Goal: Task Accomplishment & Management: Manage account settings

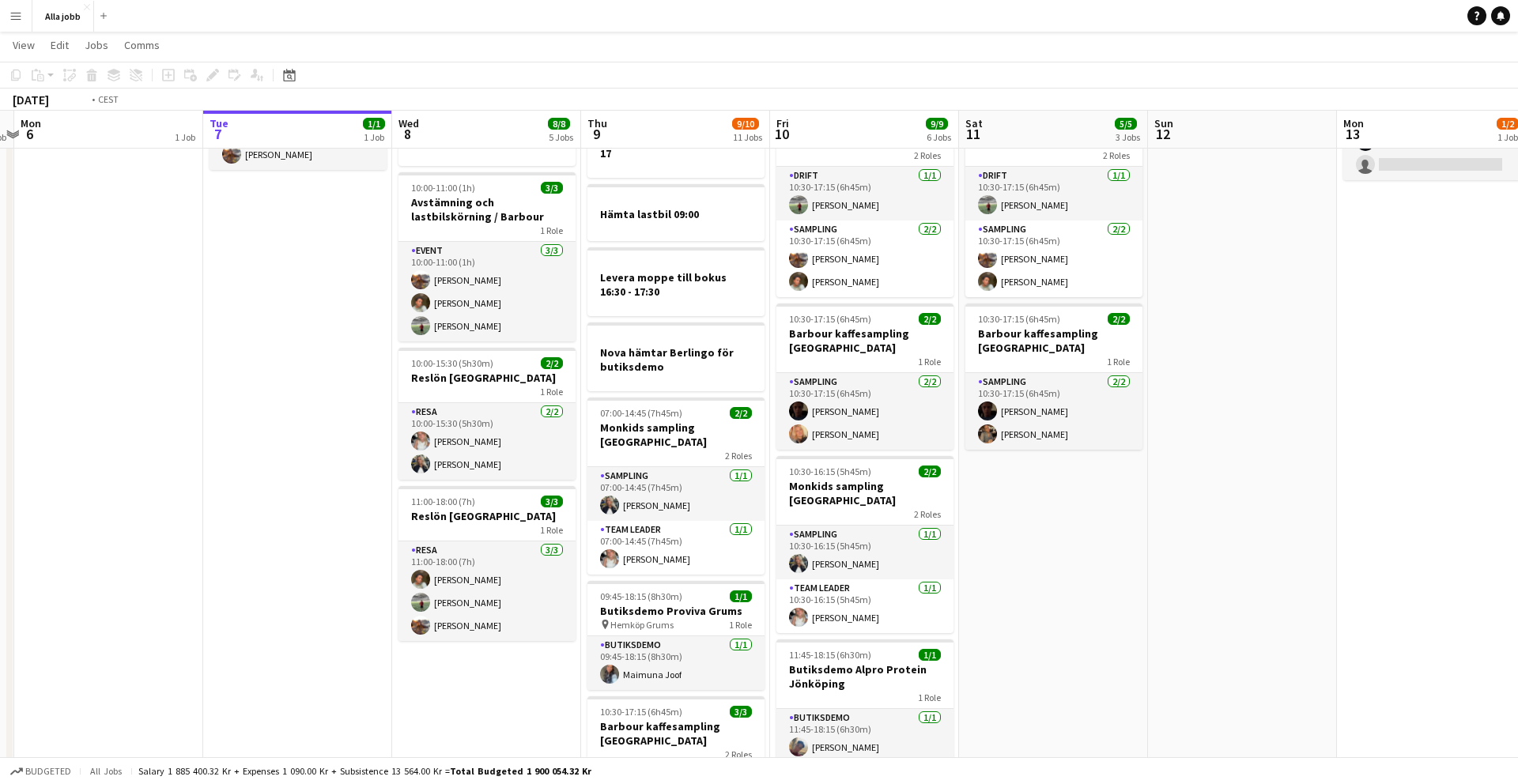
scroll to position [0, 742]
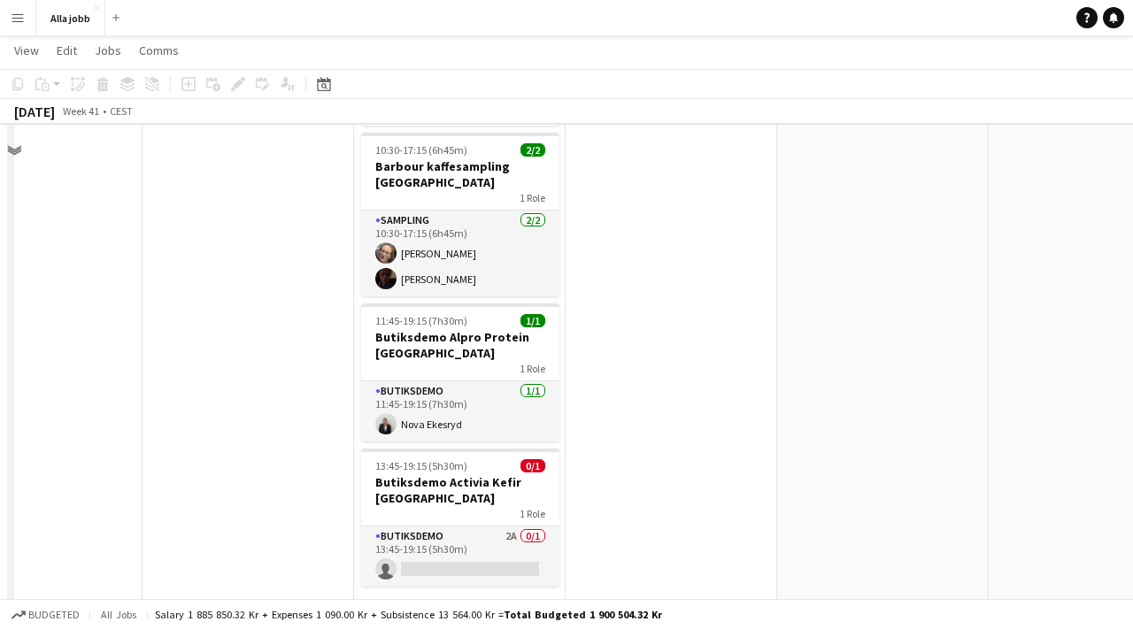
scroll to position [1076, 0]
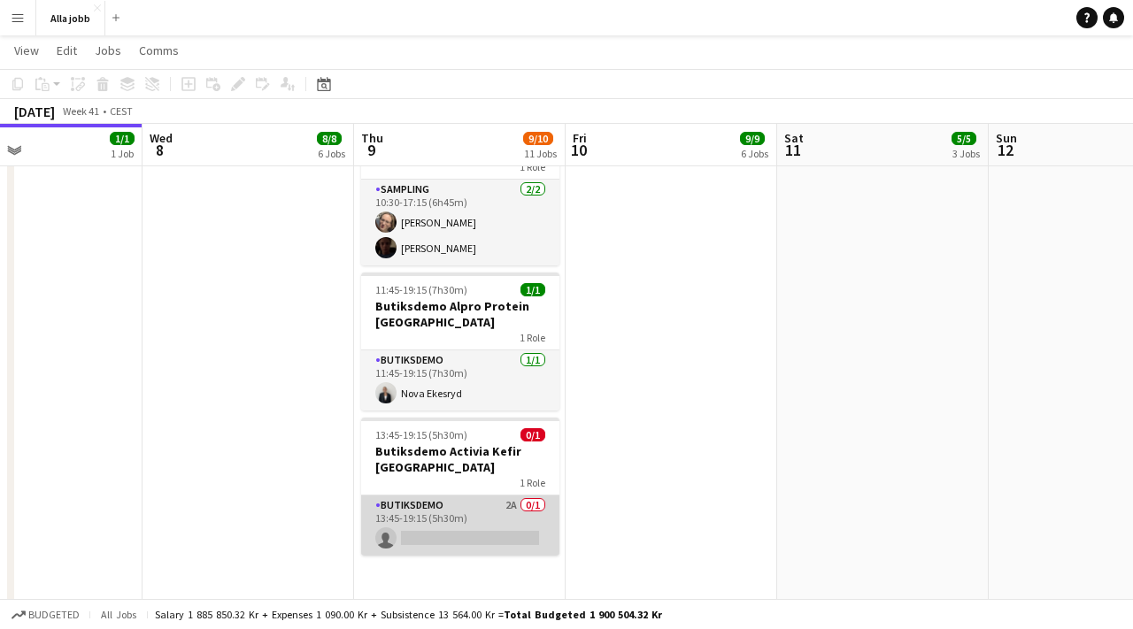
click at [455, 496] on app-card-role "Butiksdemo 2A 0/1 13:45-19:15 (5h30m) single-neutral-actions" at bounding box center [460, 526] width 198 height 60
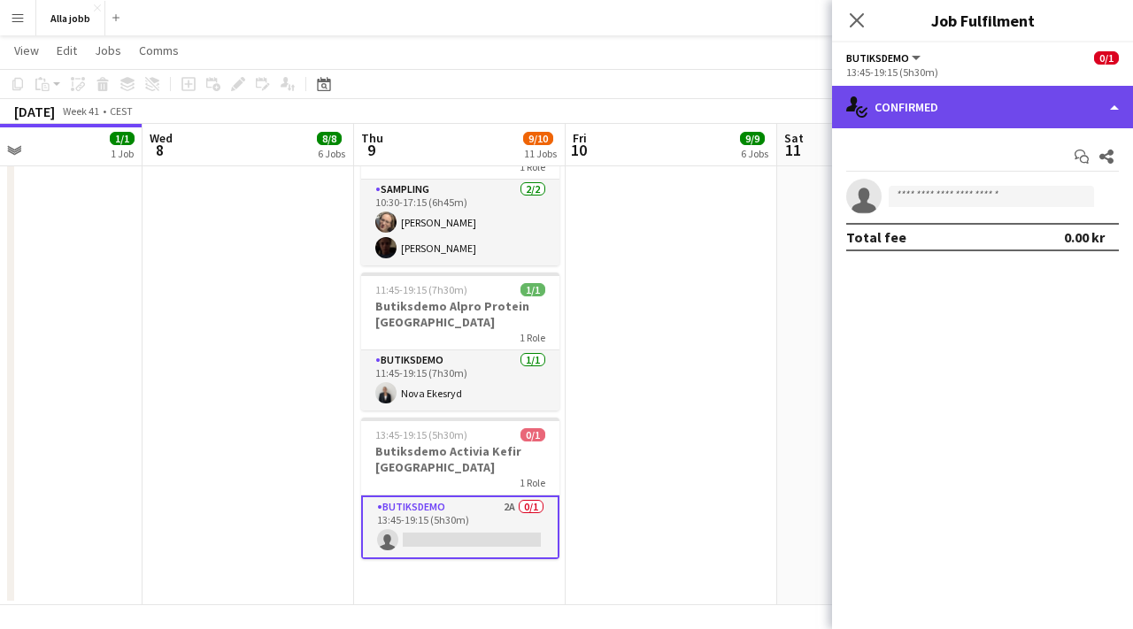
click at [962, 99] on div "single-neutral-actions-check-2 Confirmed" at bounding box center [982, 107] width 301 height 42
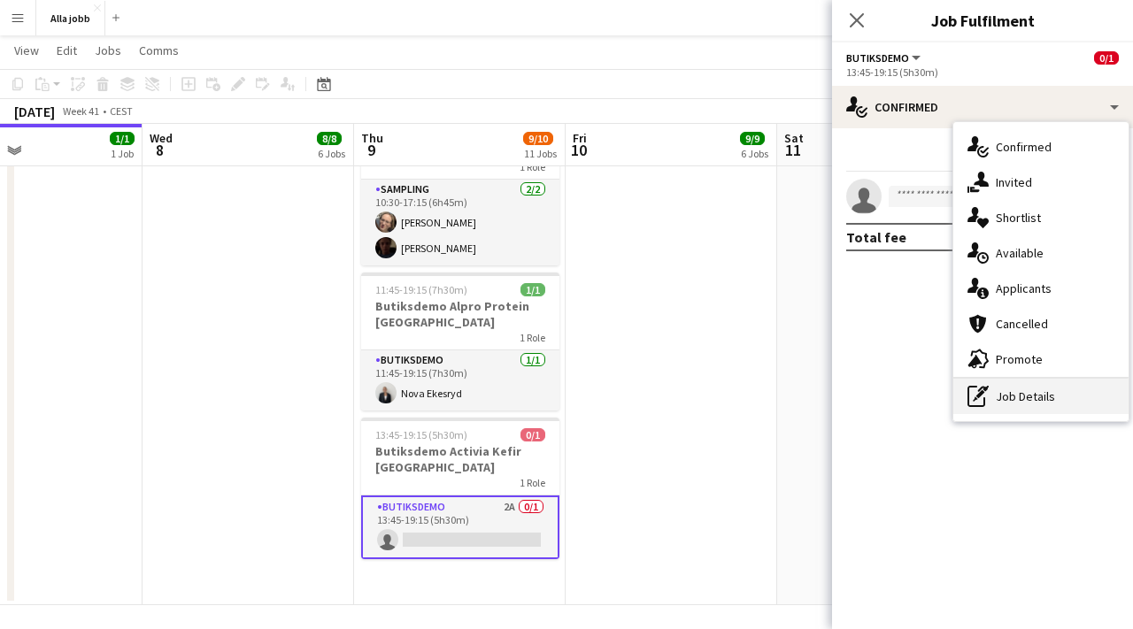
click at [1028, 402] on div "pen-write Job Details" at bounding box center [1040, 396] width 175 height 35
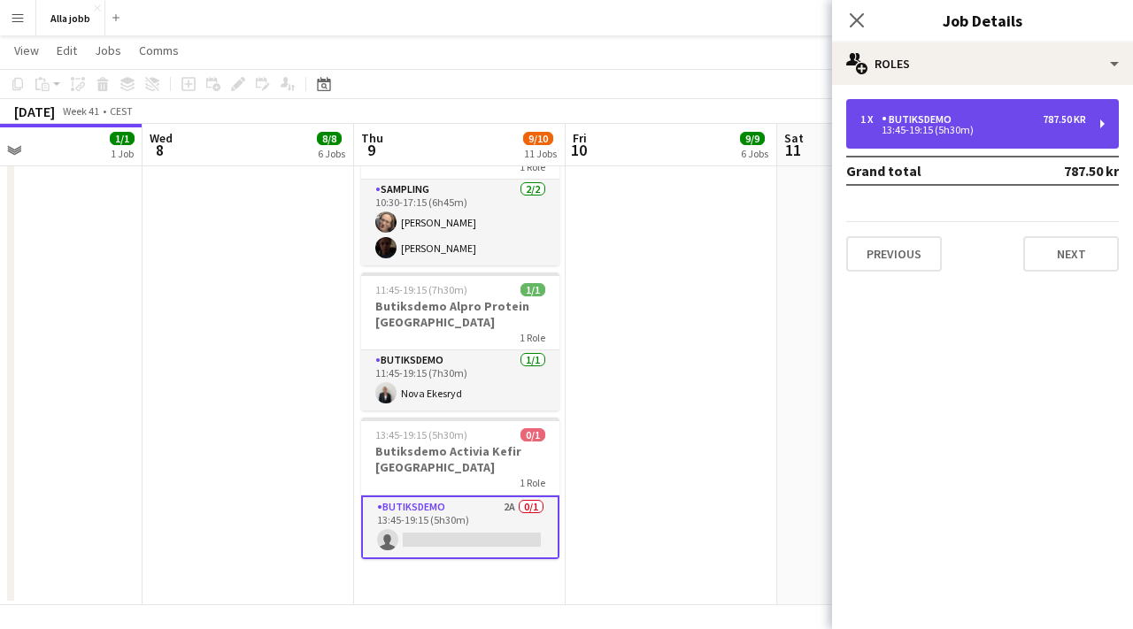
click at [920, 139] on div "1 x Butiksdemo 787.50 kr 13:45-19:15 (5h30m)" at bounding box center [982, 124] width 273 height 50
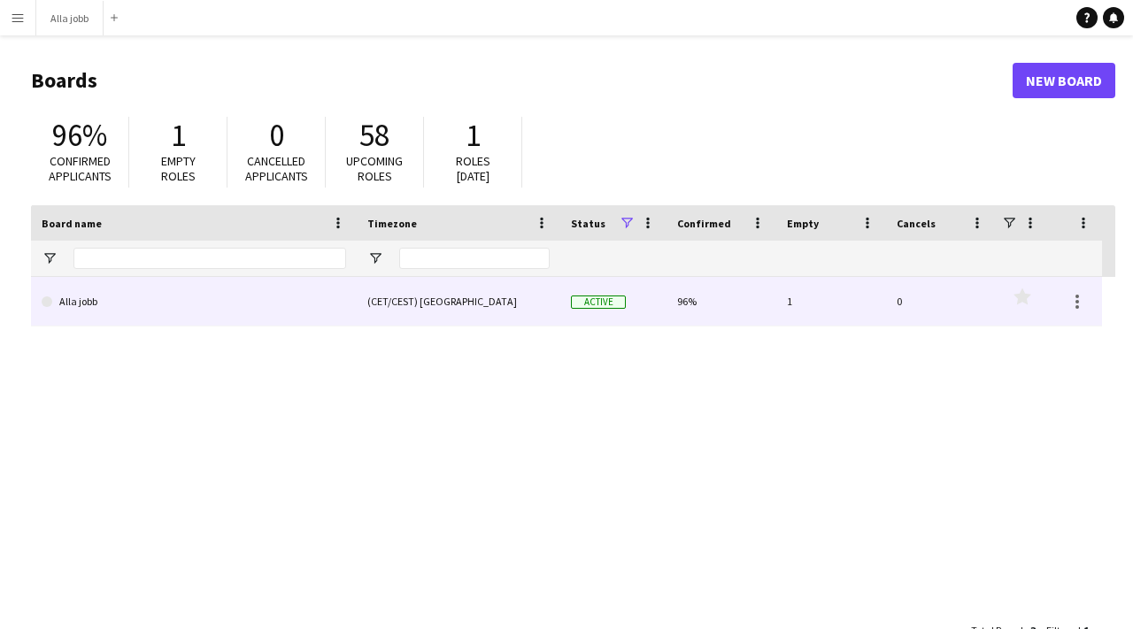
click at [68, 312] on link "Alla jobb" at bounding box center [194, 302] width 304 height 50
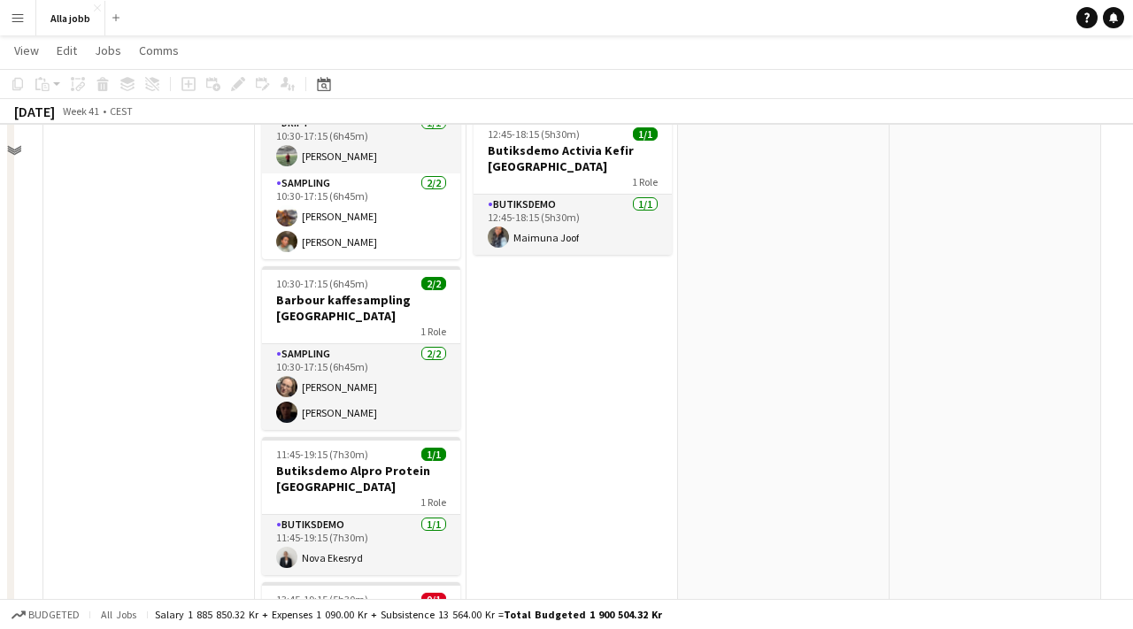
scroll to position [1082, 0]
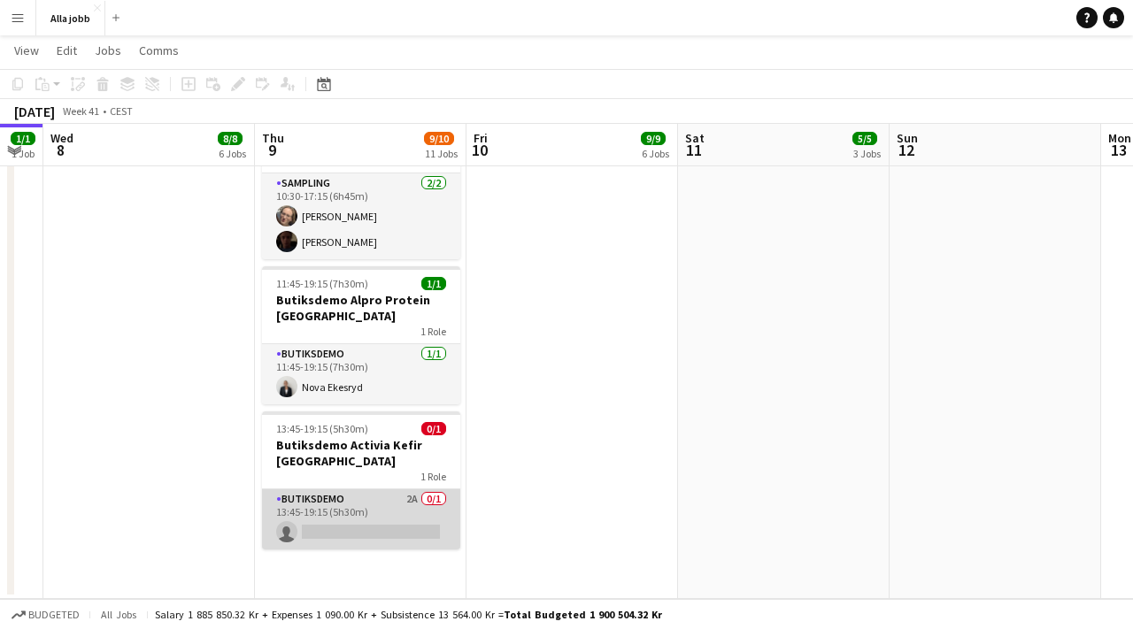
click at [350, 489] on app-card-role "Butiksdemo 2A 0/1 13:45-19:15 (5h30m) single-neutral-actions" at bounding box center [361, 519] width 198 height 60
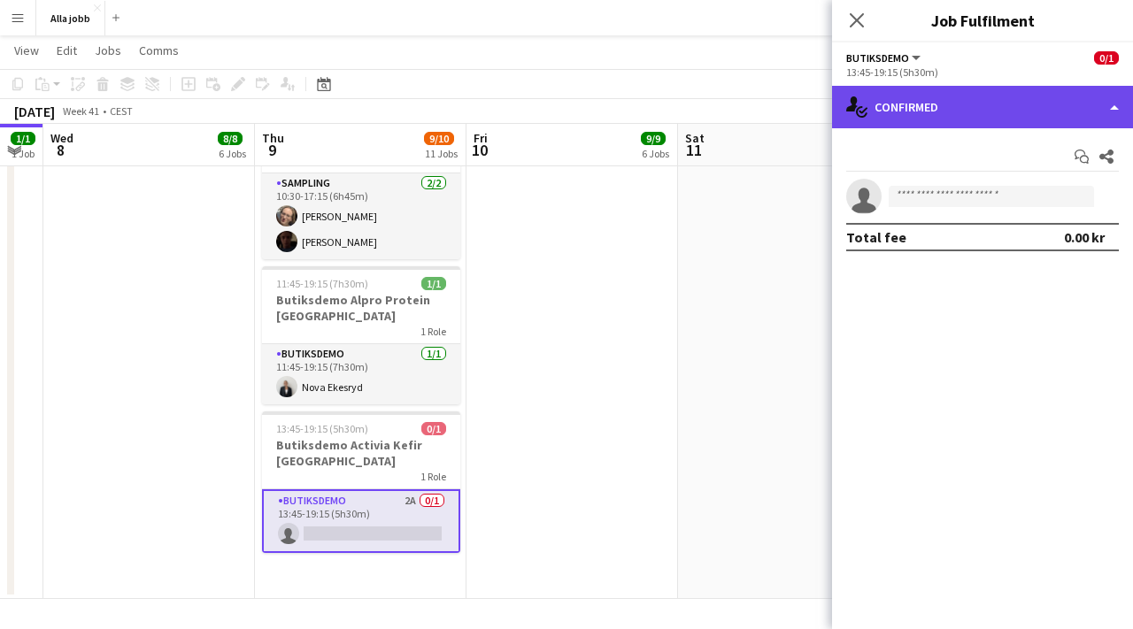
click at [913, 114] on div "single-neutral-actions-check-2 Confirmed" at bounding box center [982, 107] width 301 height 42
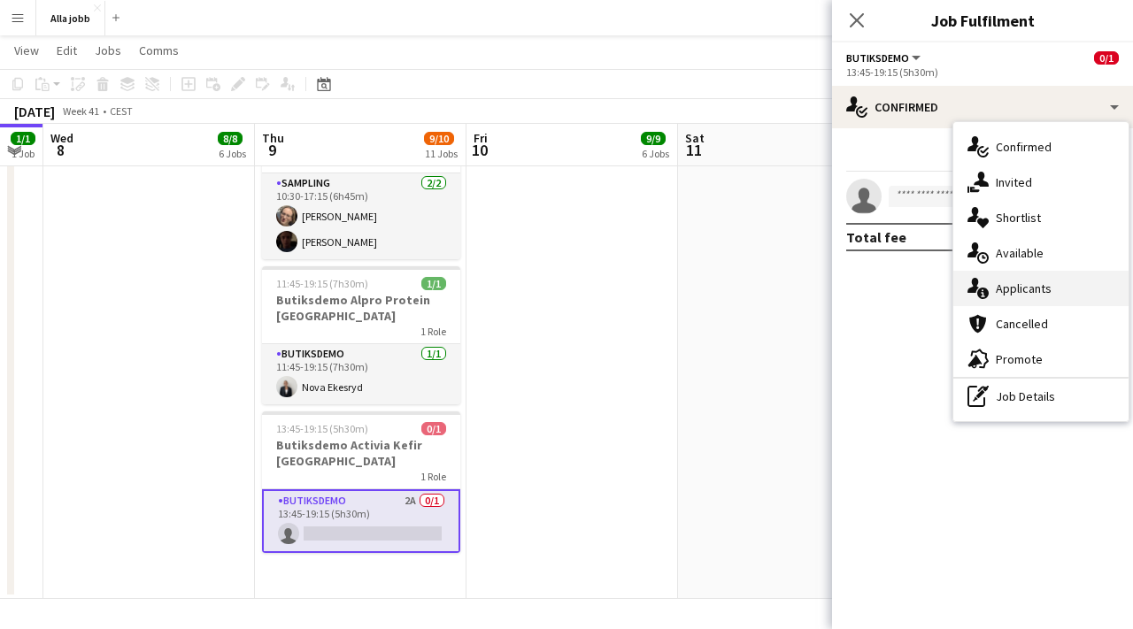
click at [1039, 279] on div "single-neutral-actions-information Applicants" at bounding box center [1040, 288] width 175 height 35
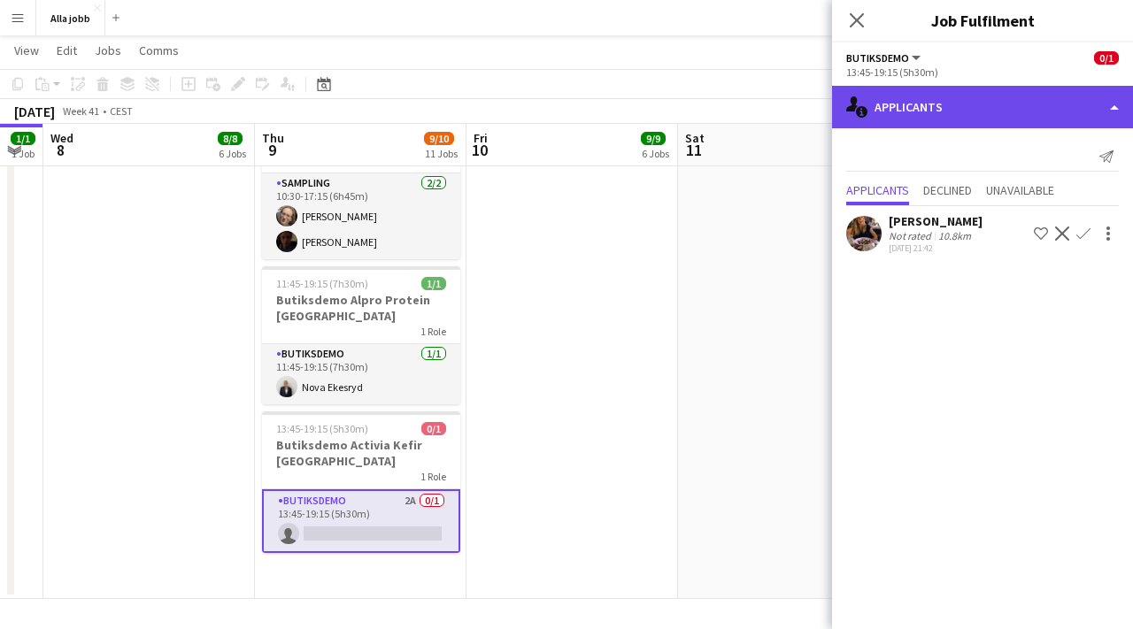
click at [940, 107] on div "single-neutral-actions-information Applicants" at bounding box center [982, 107] width 301 height 42
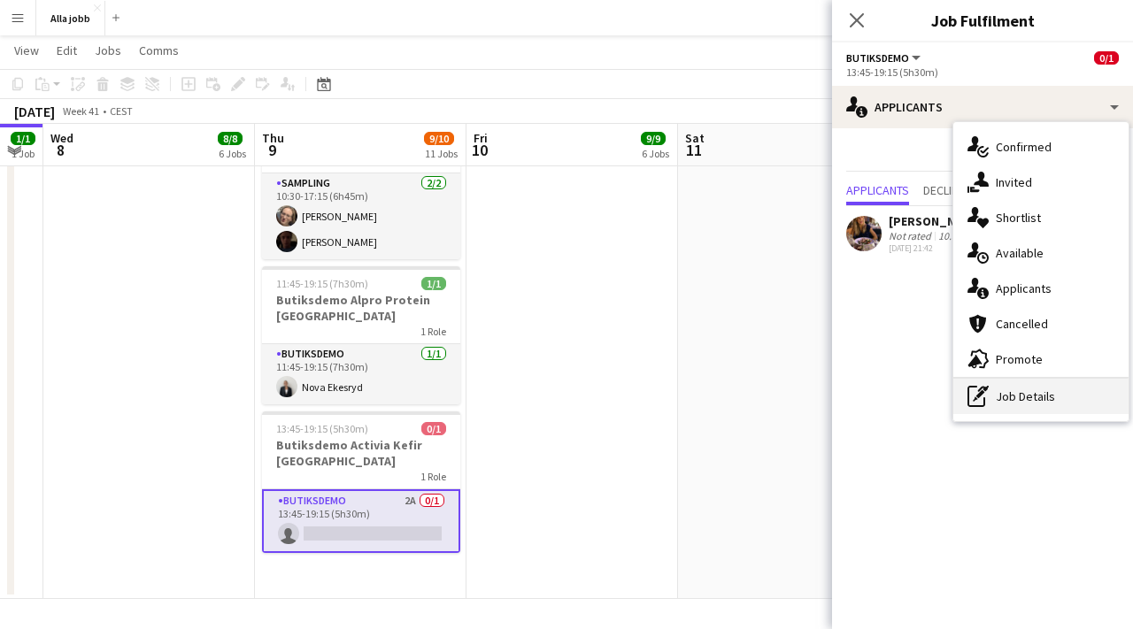
click at [1001, 396] on div "pen-write Job Details" at bounding box center [1040, 396] width 175 height 35
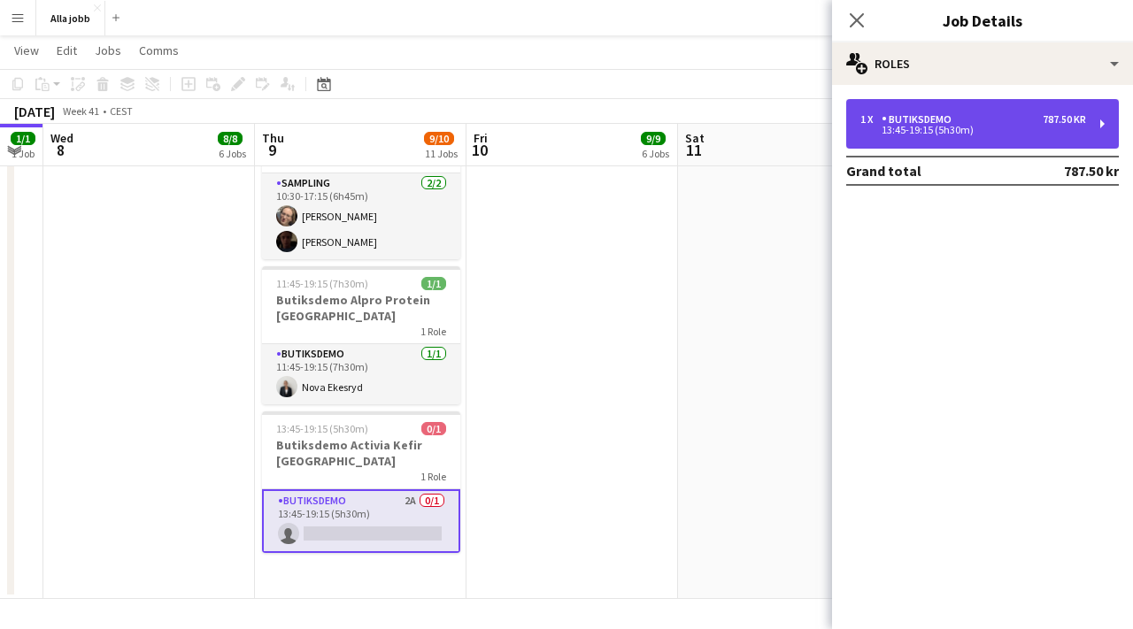
click at [922, 142] on div "1 x Butiksdemo 787.50 kr 13:45-19:15 (5h30m)" at bounding box center [982, 124] width 273 height 50
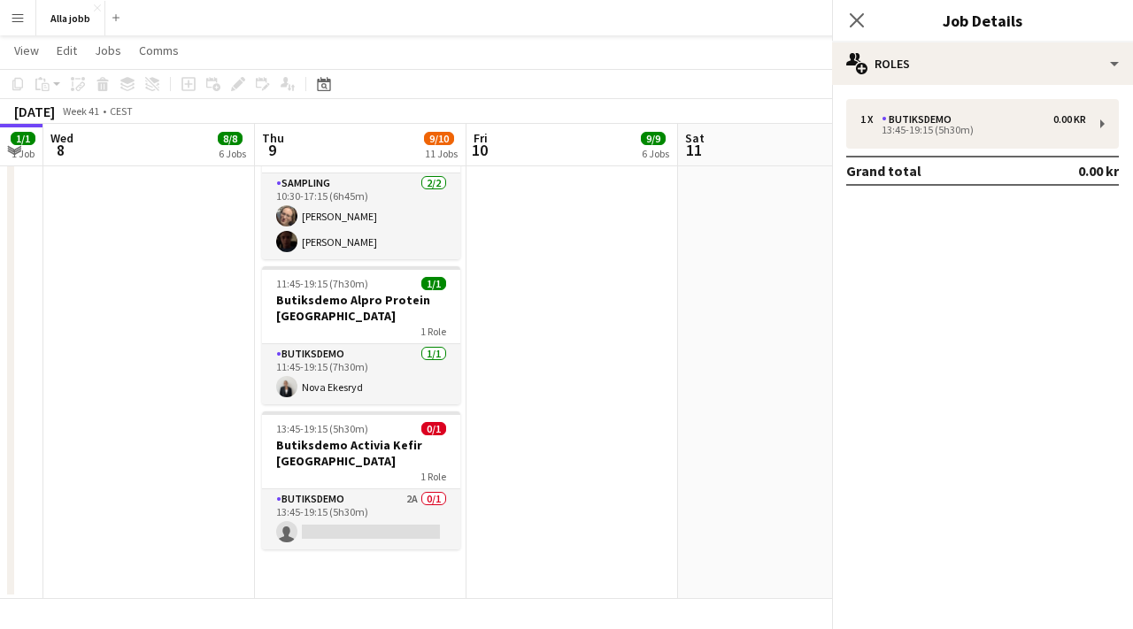
scroll to position [0, 0]
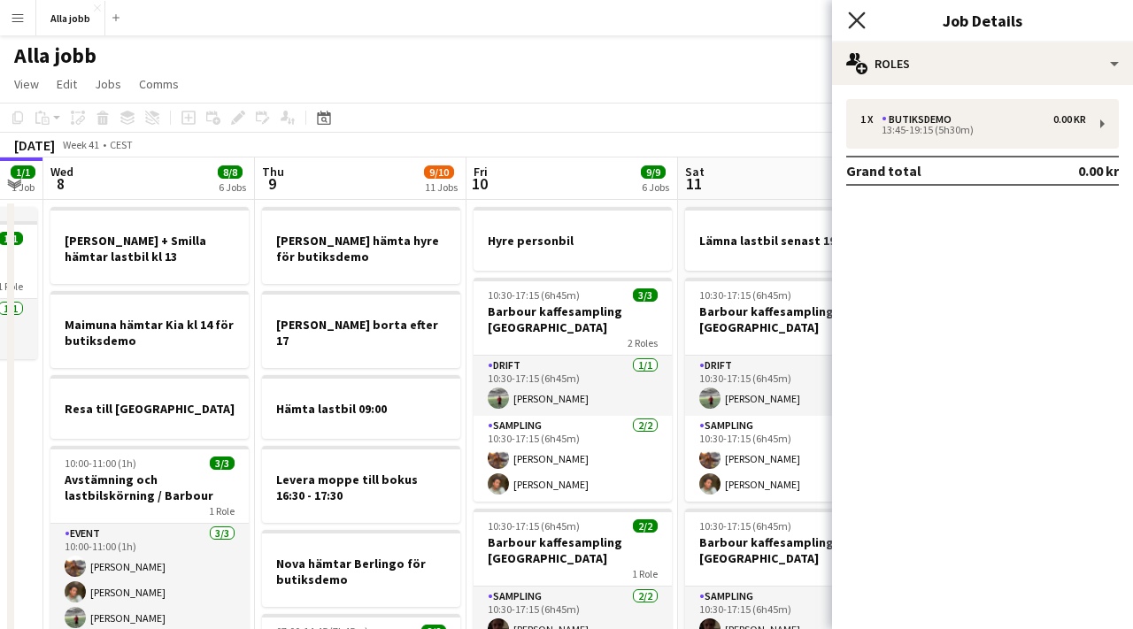
click at [862, 24] on icon at bounding box center [856, 20] width 17 height 17
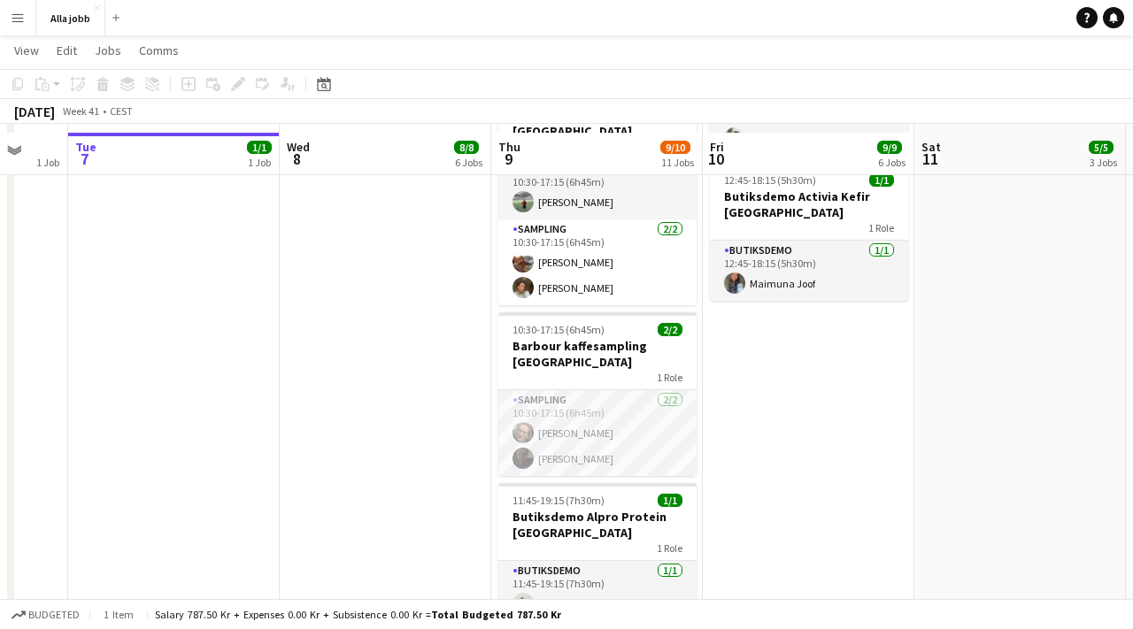
scroll to position [902, 0]
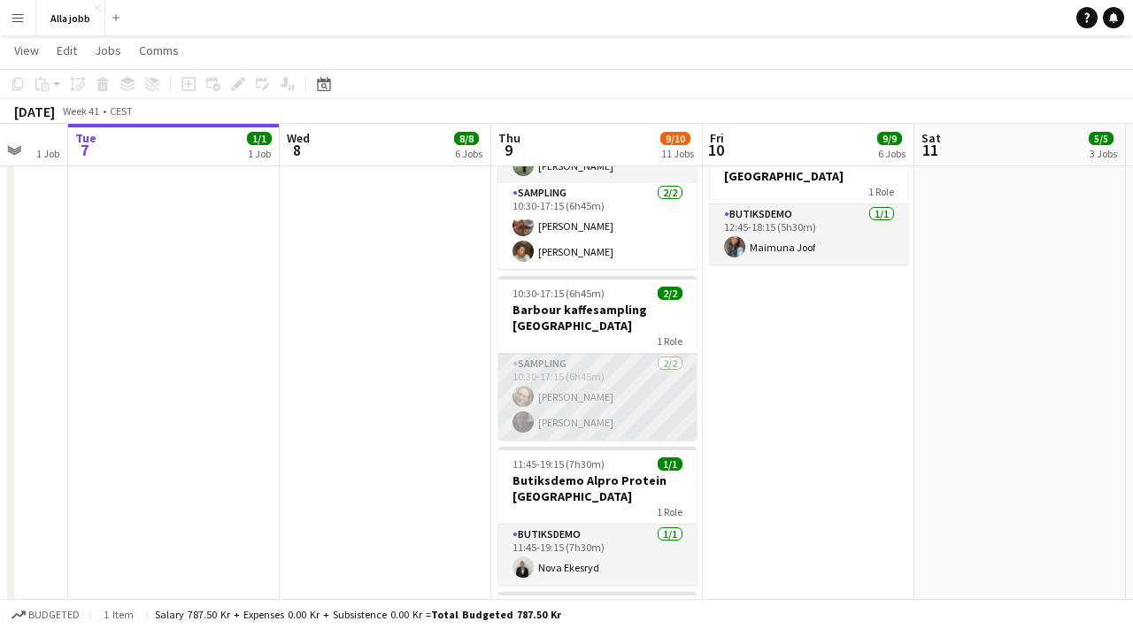
click at [608, 378] on app-card-role "Sampling [DATE] 10:30-17:15 (6h45m) [PERSON_NAME] [PERSON_NAME]" at bounding box center [597, 397] width 198 height 86
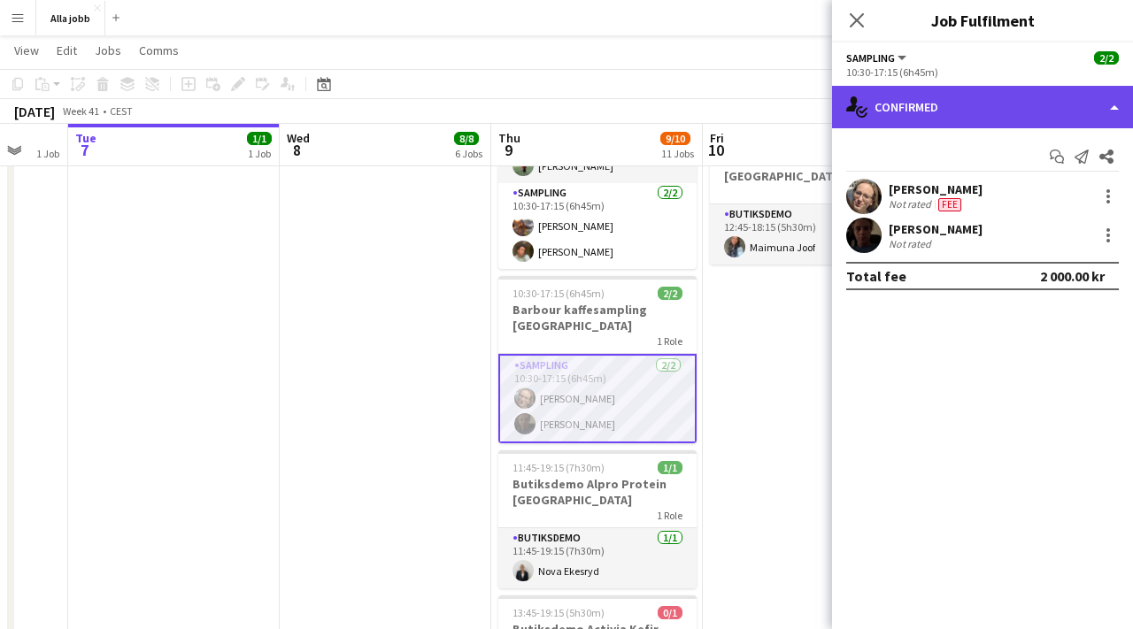
click at [884, 114] on div "single-neutral-actions-check-2 Confirmed" at bounding box center [982, 107] width 301 height 42
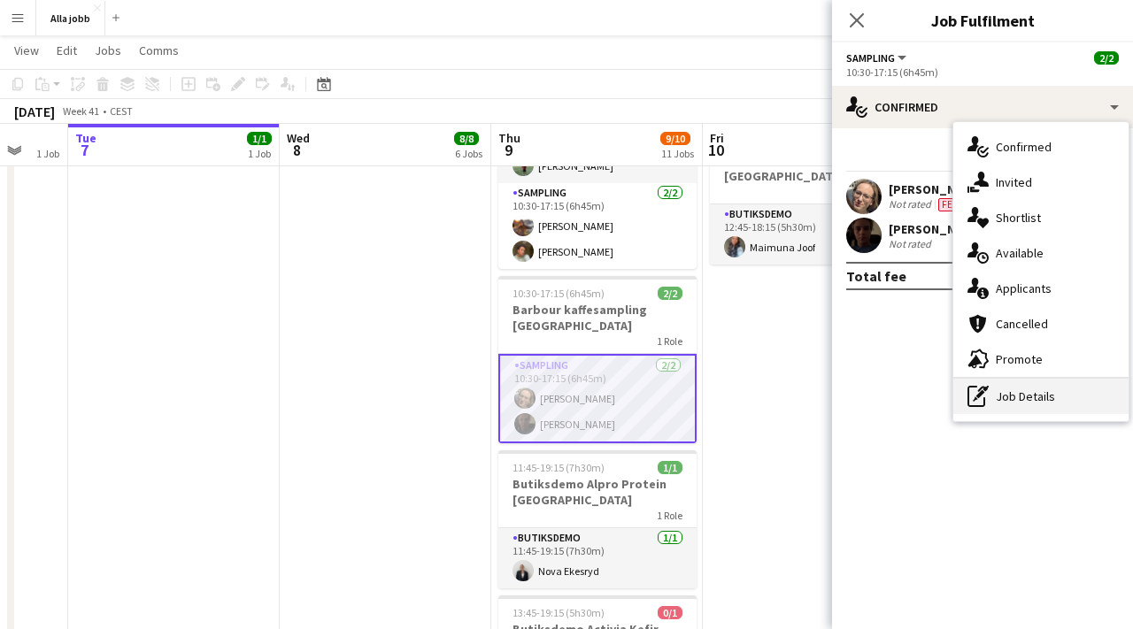
click at [986, 404] on icon "pen-write" at bounding box center [977, 396] width 21 height 21
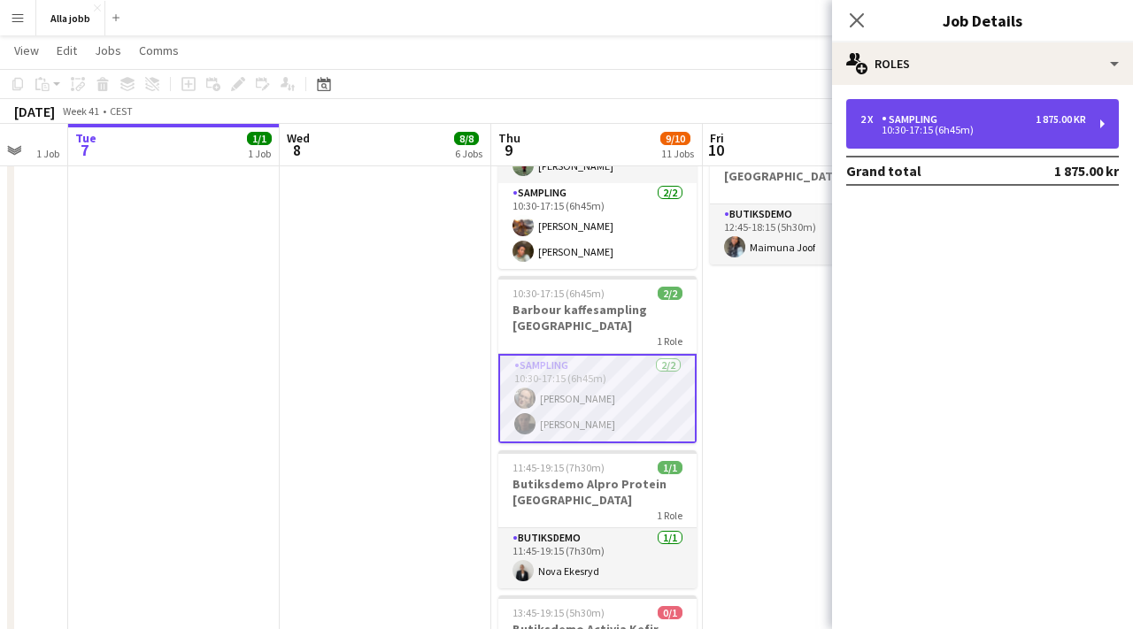
click at [904, 135] on div "10:30-17:15 (6h45m)" at bounding box center [973, 130] width 226 height 9
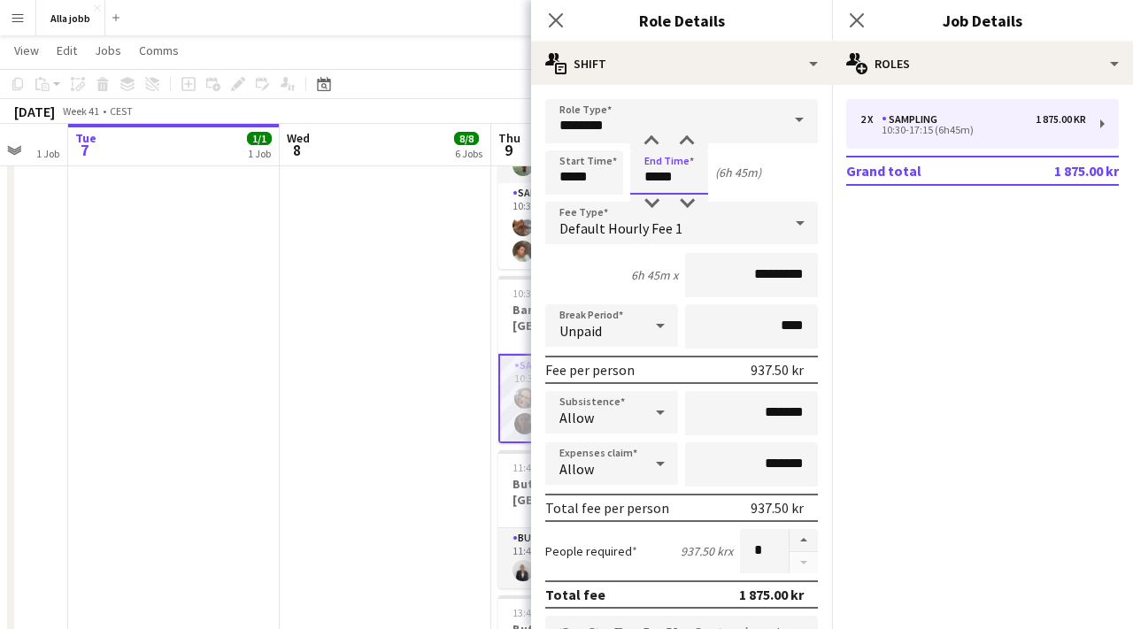
click at [656, 185] on input "*****" at bounding box center [669, 172] width 78 height 44
click at [689, 198] on div at bounding box center [686, 204] width 35 height 18
click at [687, 137] on div at bounding box center [686, 142] width 35 height 18
click at [687, 138] on div at bounding box center [686, 142] width 35 height 18
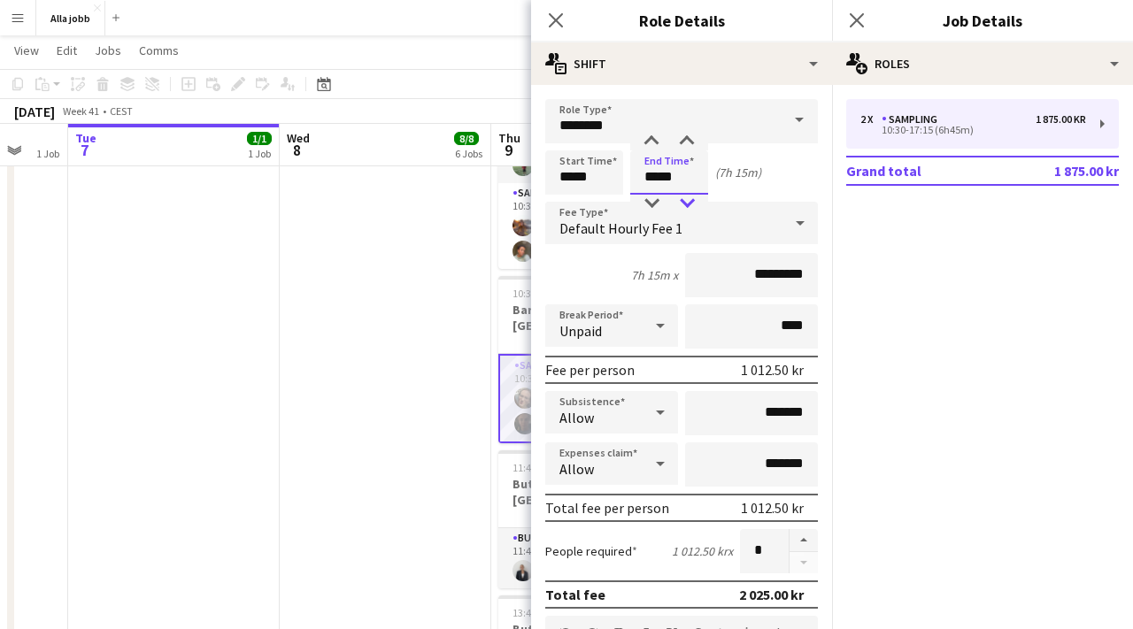
click at [685, 205] on div at bounding box center [686, 204] width 35 height 18
click at [687, 142] on div at bounding box center [686, 142] width 35 height 18
click at [687, 200] on div at bounding box center [686, 204] width 35 height 18
click at [689, 144] on div at bounding box center [686, 142] width 35 height 18
click at [686, 198] on div at bounding box center [686, 204] width 35 height 18
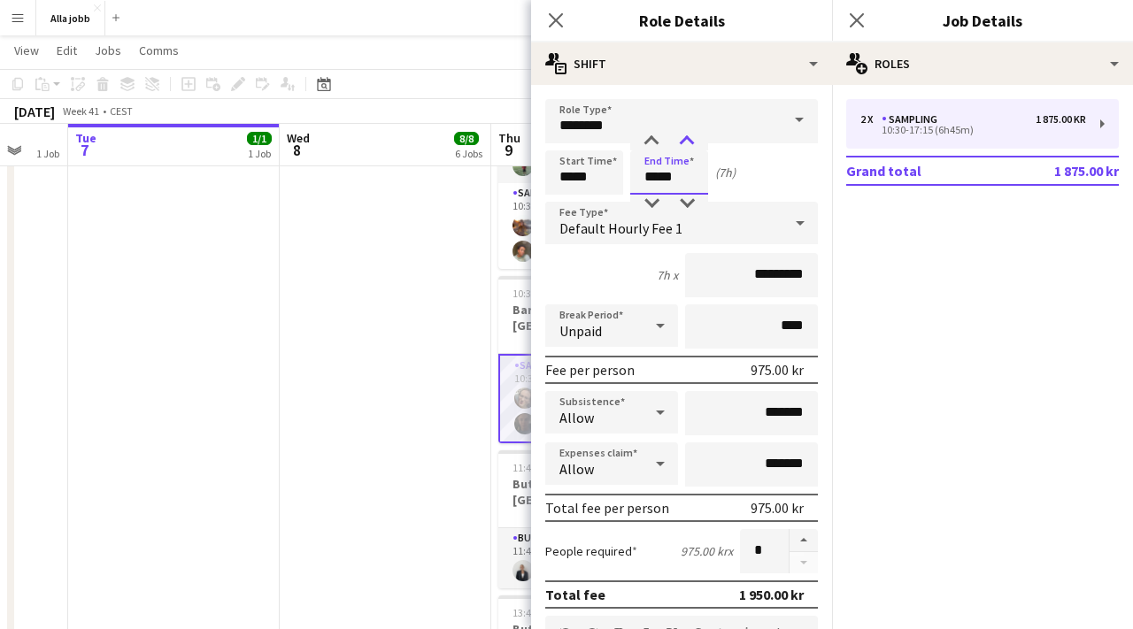
type input "*****"
click at [687, 150] on div at bounding box center [686, 142] width 35 height 18
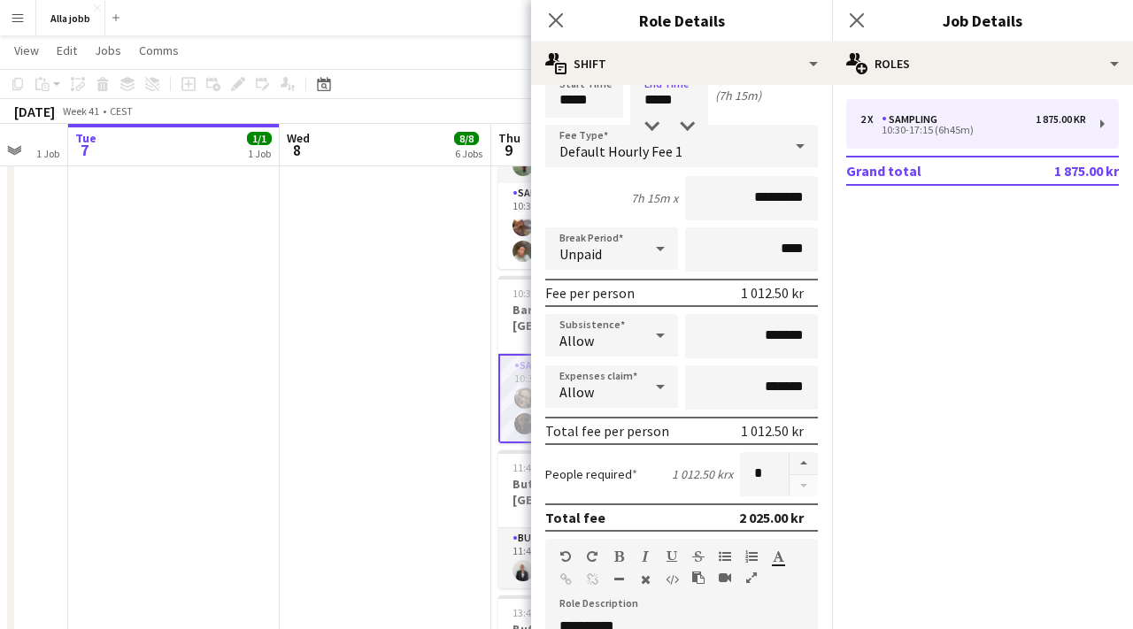
click at [755, 123] on form "**********" at bounding box center [681, 572] width 301 height 1100
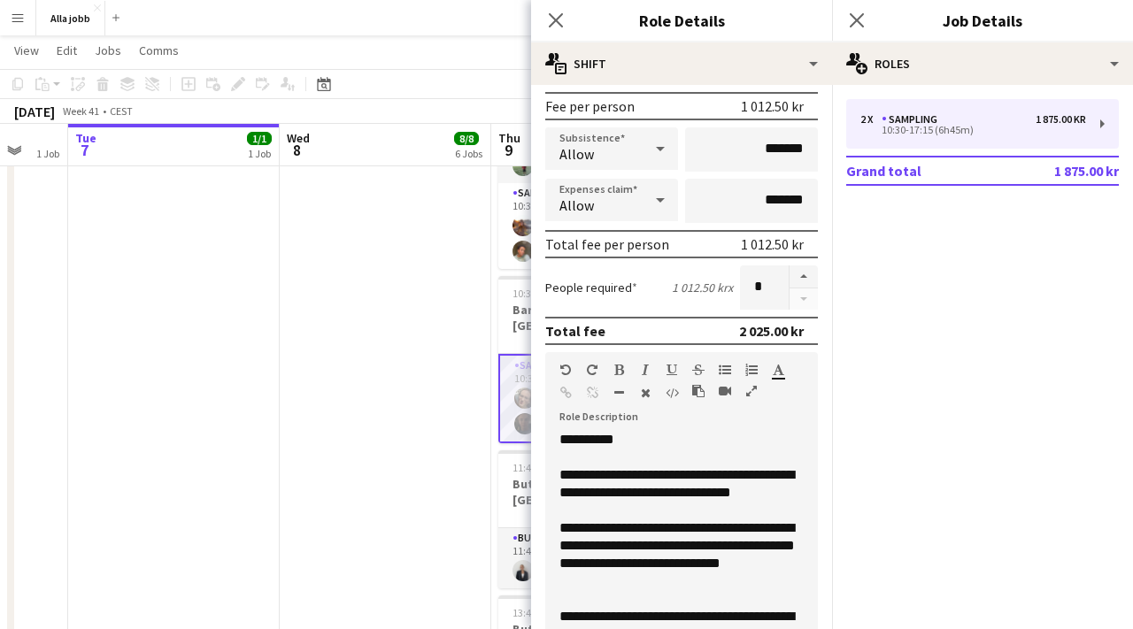
scroll to position [569, 0]
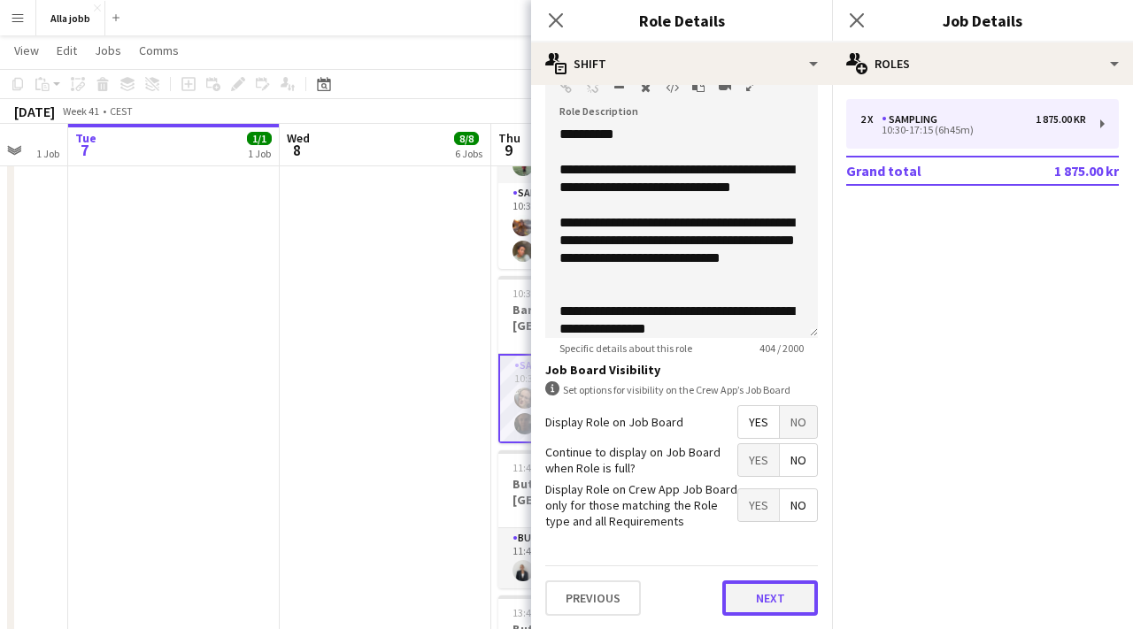
click at [772, 598] on button "Next" at bounding box center [770, 598] width 96 height 35
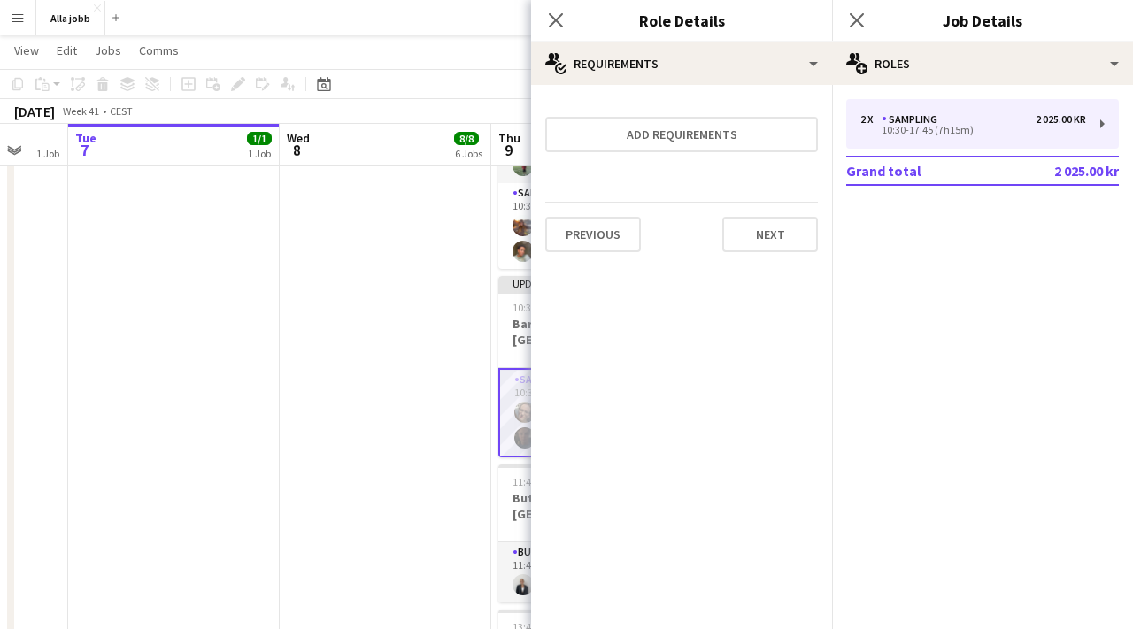
click at [446, 452] on app-date-cell "[PERSON_NAME] + Smilla hämtar lastbil kl 13 Maimuna hämtar Kia kl 14 för butiks…" at bounding box center [386, 44] width 212 height 1497
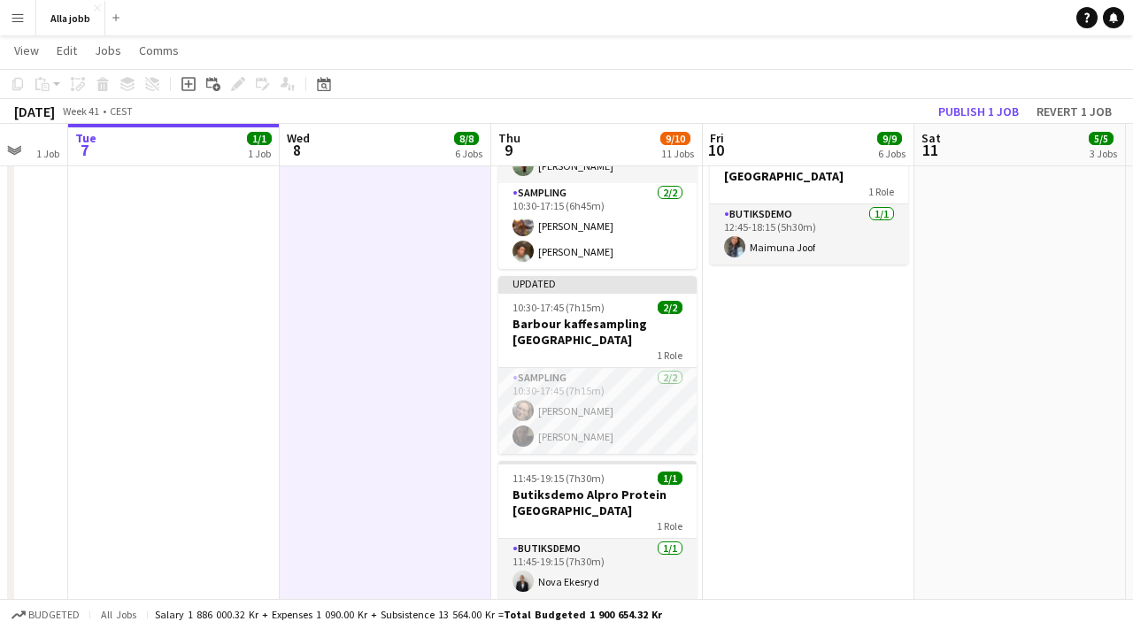
click at [871, 412] on app-date-cell "Hyre personbil 10:30-17:15 (6h45m) 3/3 Barbour kaffesampling Köpenhamn 2 Roles …" at bounding box center [809, 44] width 212 height 1497
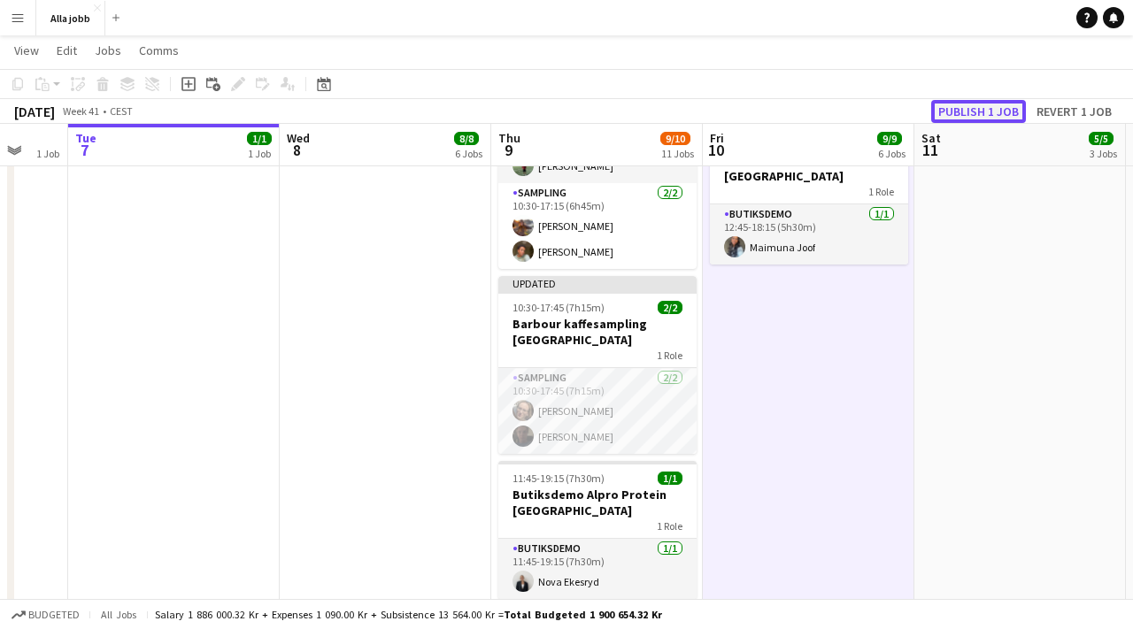
click at [958, 119] on button "Publish 1 job" at bounding box center [978, 111] width 95 height 23
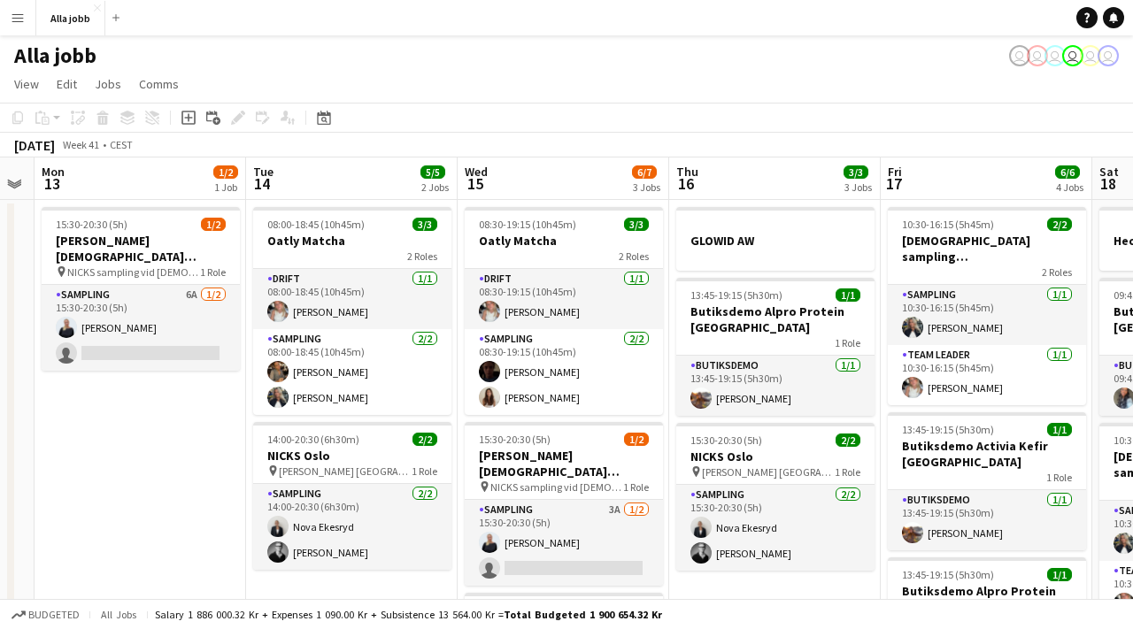
scroll to position [0, 602]
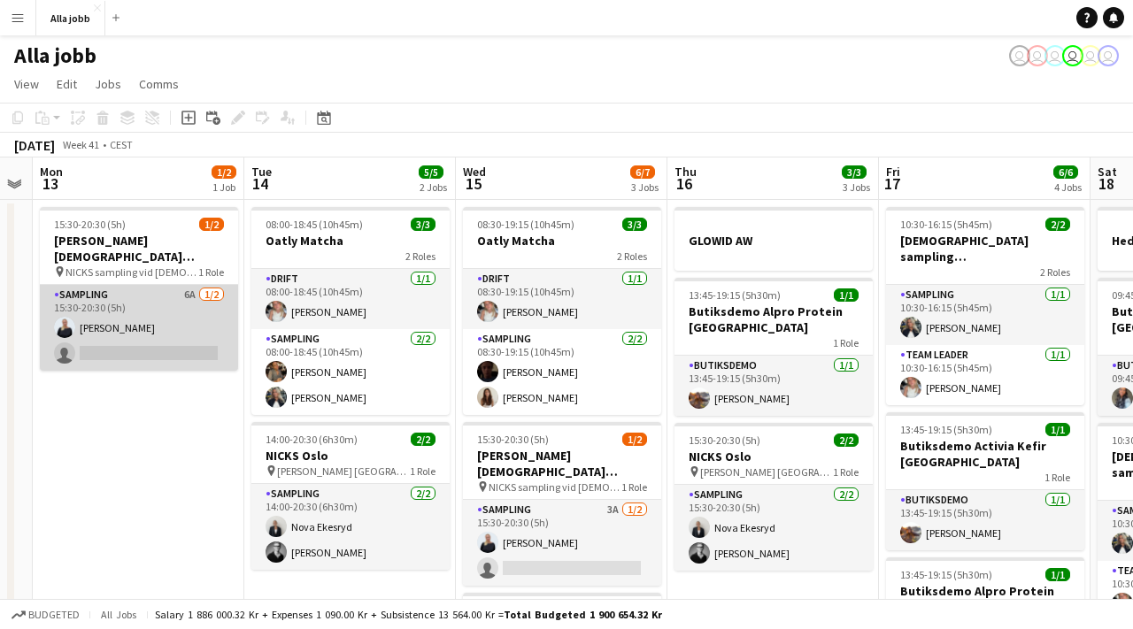
click at [124, 331] on app-card-role "Sampling 6A [DATE] 15:30-20:30 (5h) [PERSON_NAME] single-neutral-actions" at bounding box center [139, 328] width 198 height 86
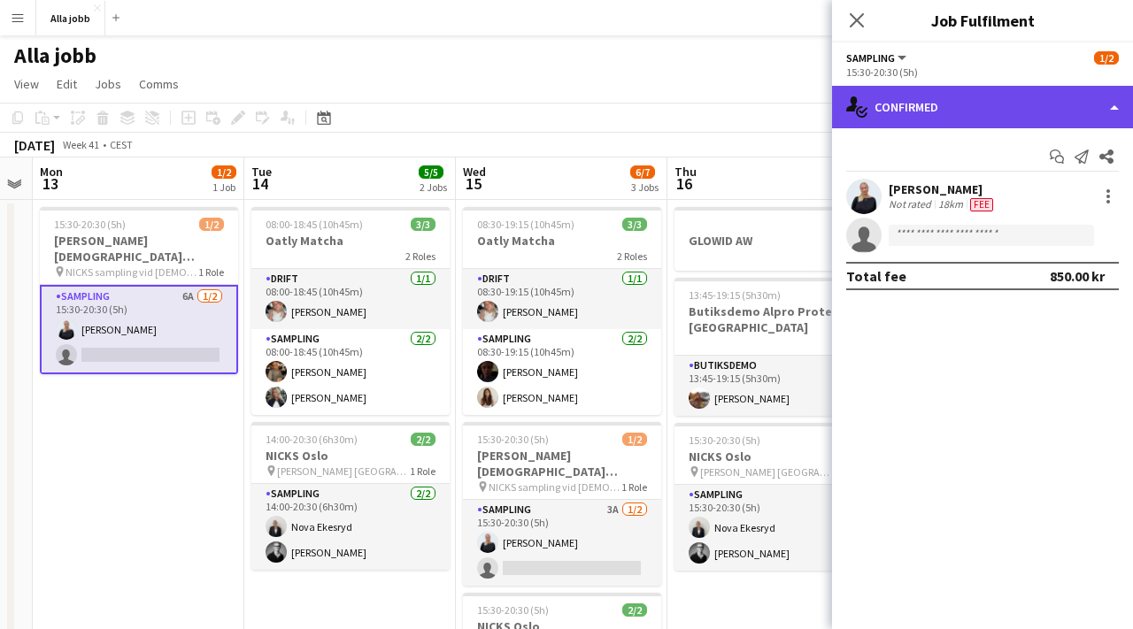
click at [947, 103] on div "single-neutral-actions-check-2 Confirmed" at bounding box center [982, 107] width 301 height 42
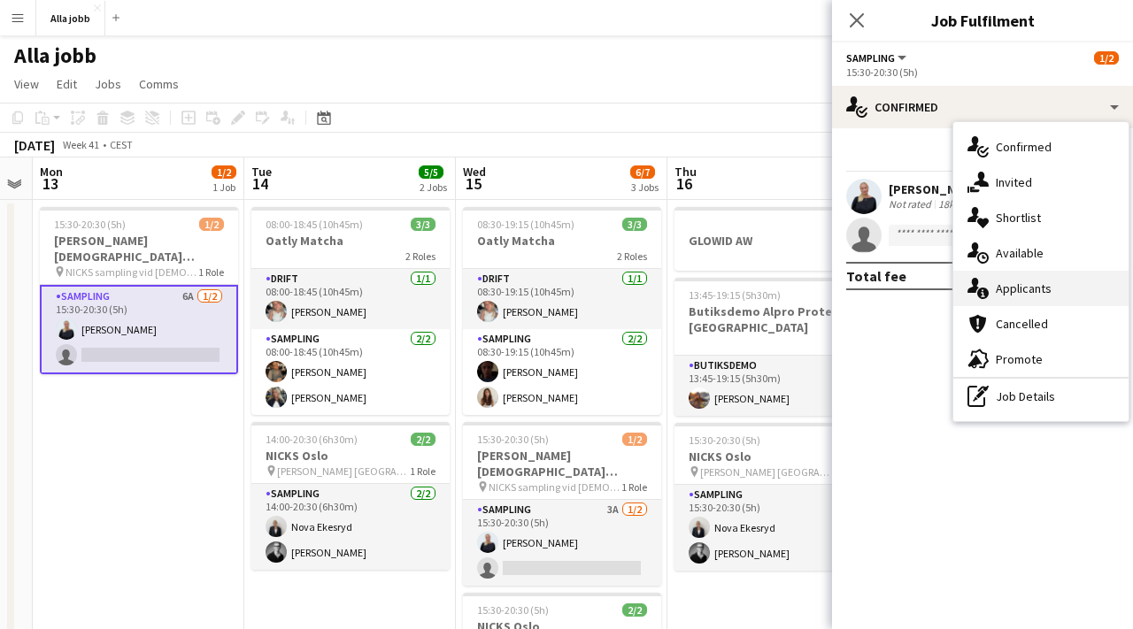
click at [1002, 280] on div "single-neutral-actions-information Applicants" at bounding box center [1040, 288] width 175 height 35
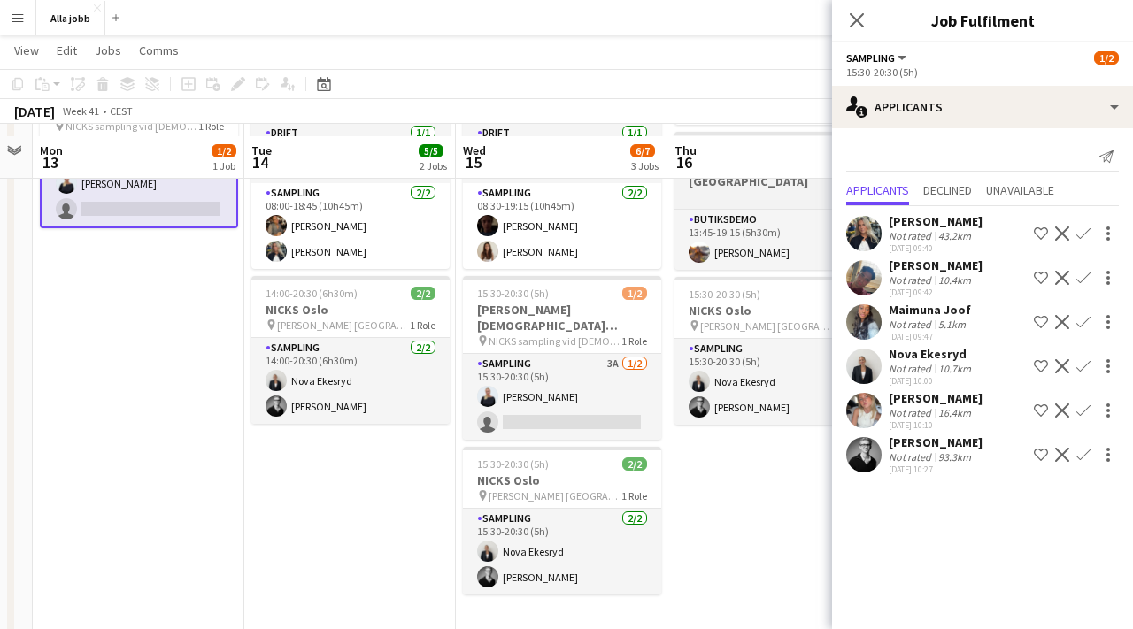
scroll to position [157, 0]
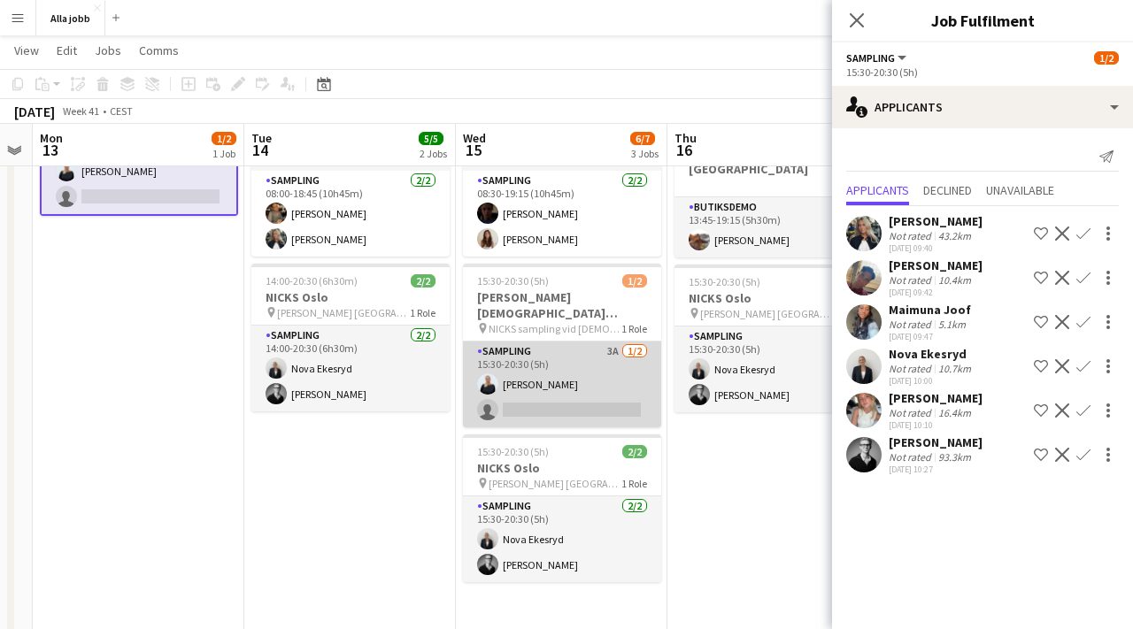
click at [616, 396] on app-card-role "Sampling 3A [DATE] 15:30-20:30 (5h) [PERSON_NAME] single-neutral-actions" at bounding box center [562, 385] width 198 height 86
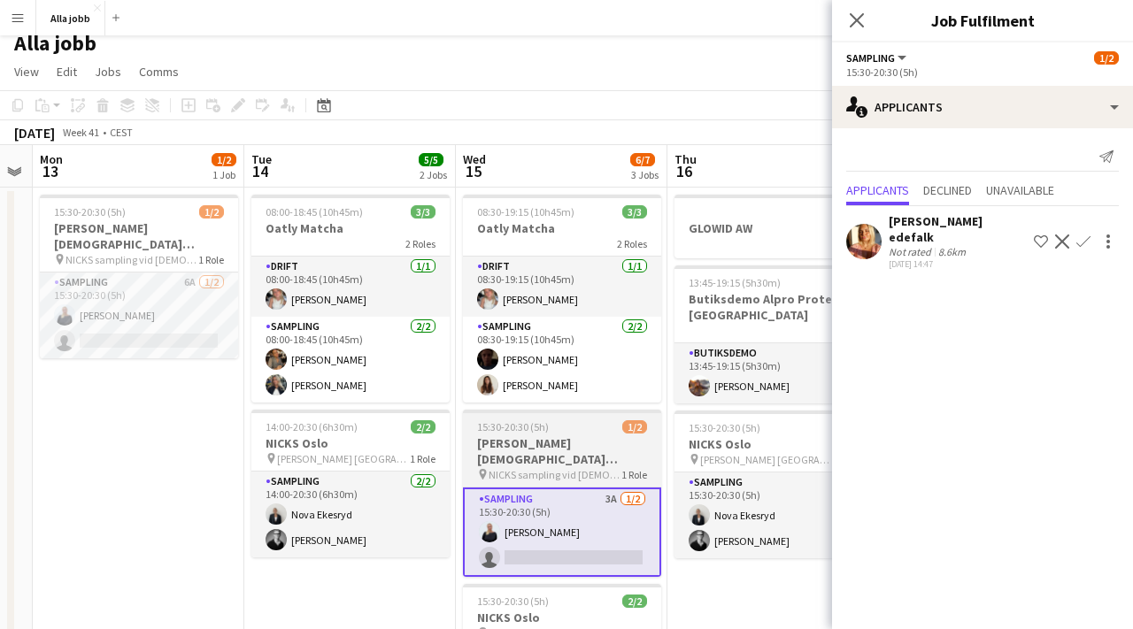
scroll to position [13, 0]
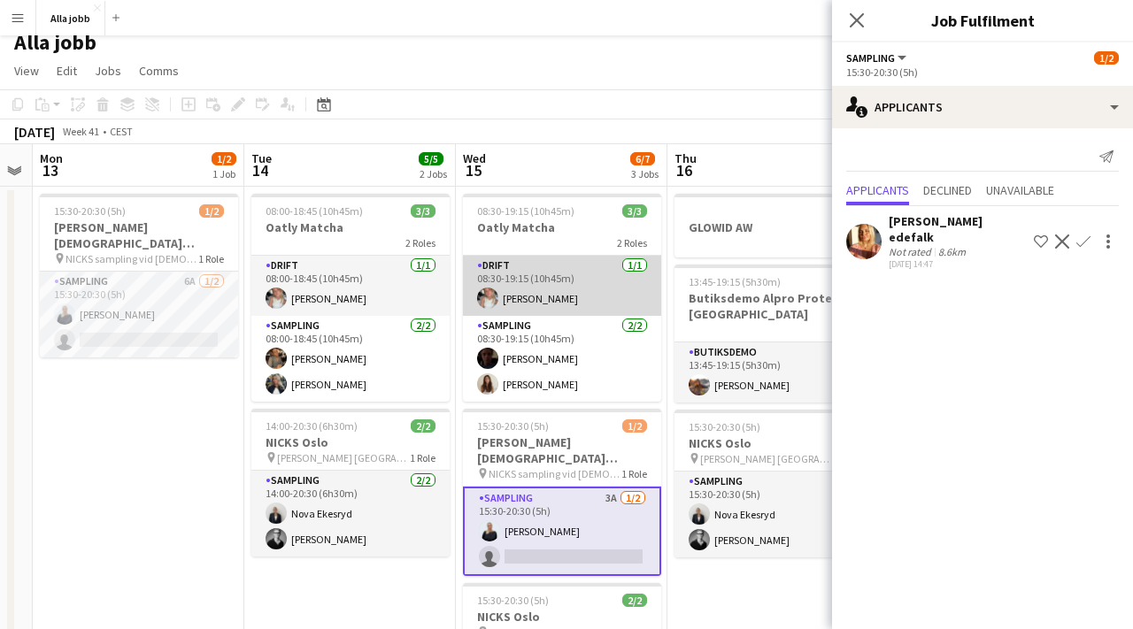
click at [573, 302] on app-card-role "Drift [DATE] 08:30-19:15 (10h45m) [PERSON_NAME]" at bounding box center [562, 286] width 198 height 60
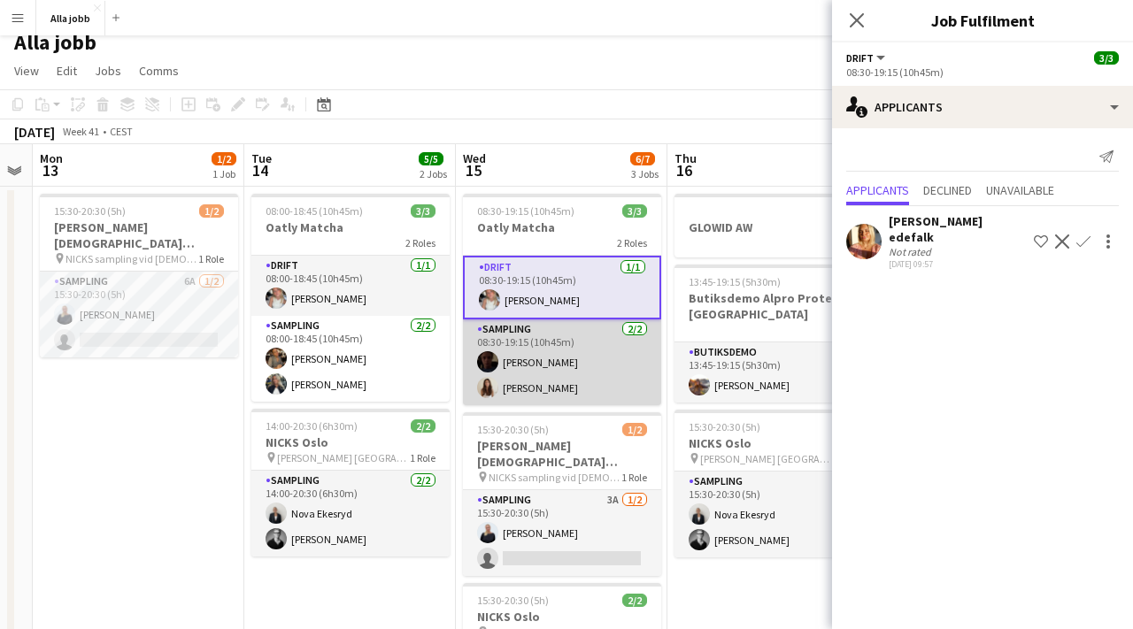
click at [527, 356] on app-card-role "Sampling [DATE] 08:30-19:15 (10h45m) [PERSON_NAME] [PERSON_NAME]" at bounding box center [562, 362] width 198 height 86
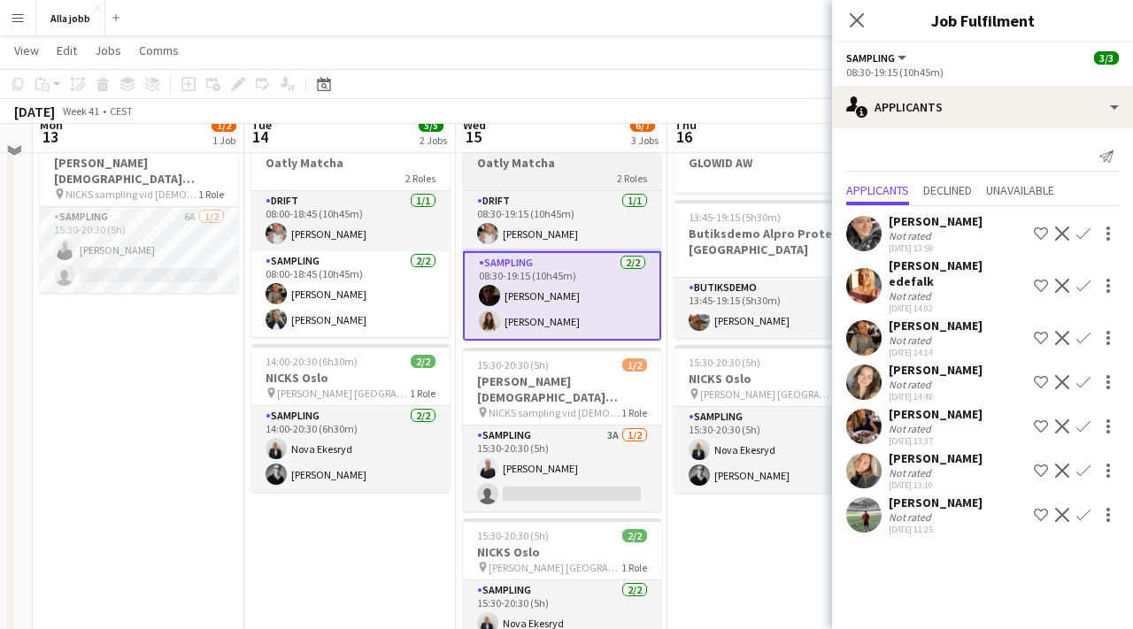
scroll to position [59, 0]
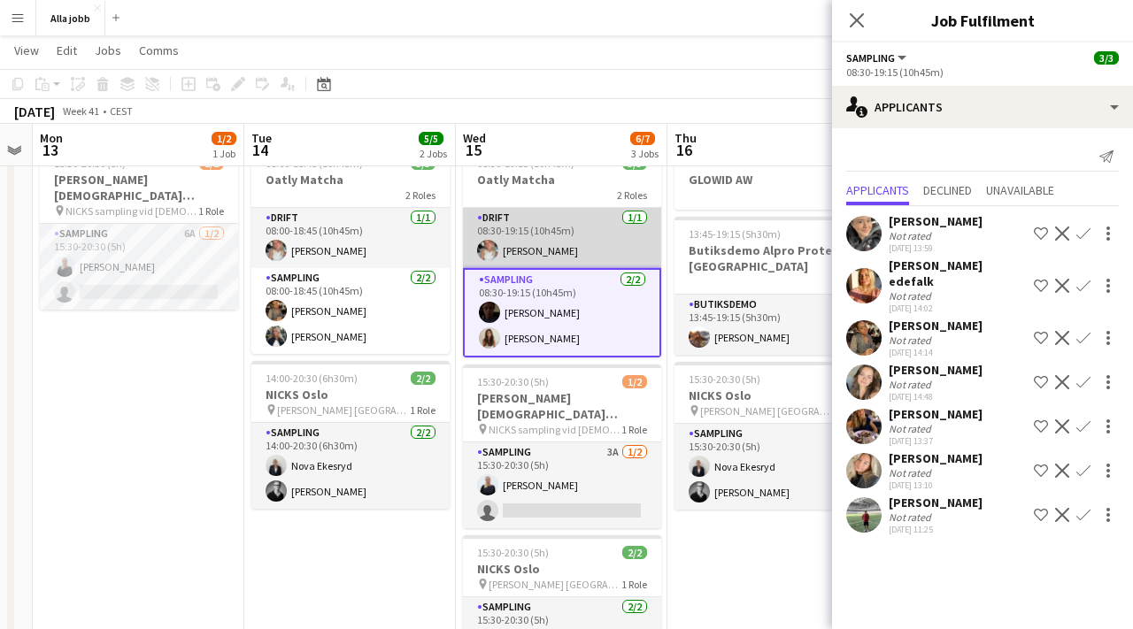
click at [538, 233] on app-card-role "Drift [DATE] 08:30-19:15 (10h45m) [PERSON_NAME]" at bounding box center [562, 238] width 198 height 60
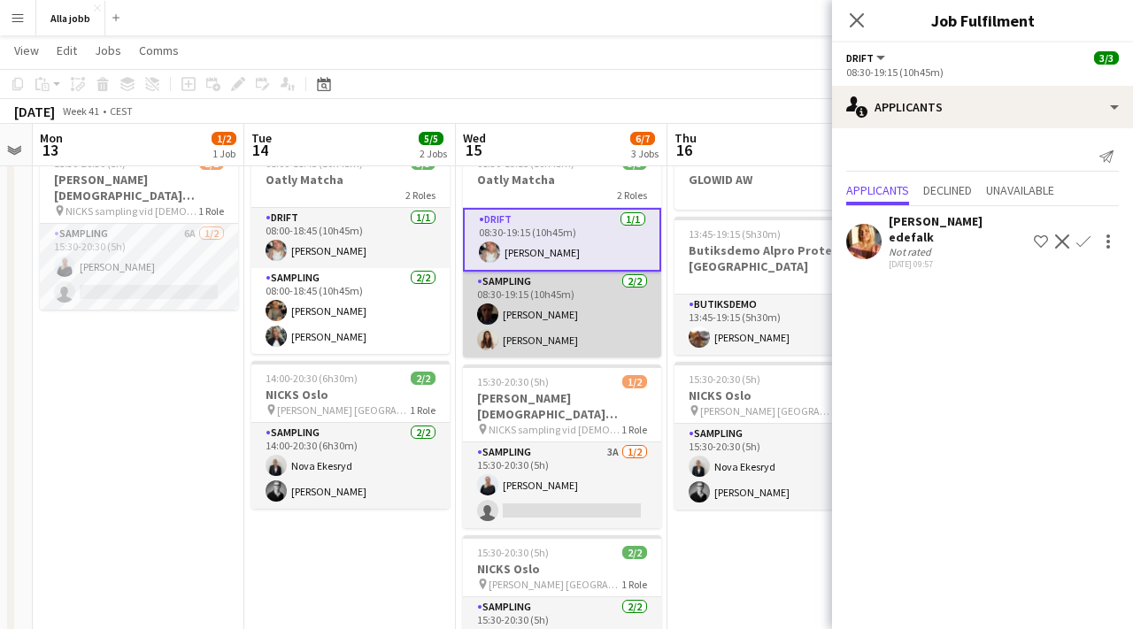
click at [538, 302] on app-card-role "Sampling [DATE] 08:30-19:15 (10h45m) [PERSON_NAME] [PERSON_NAME]" at bounding box center [562, 315] width 198 height 86
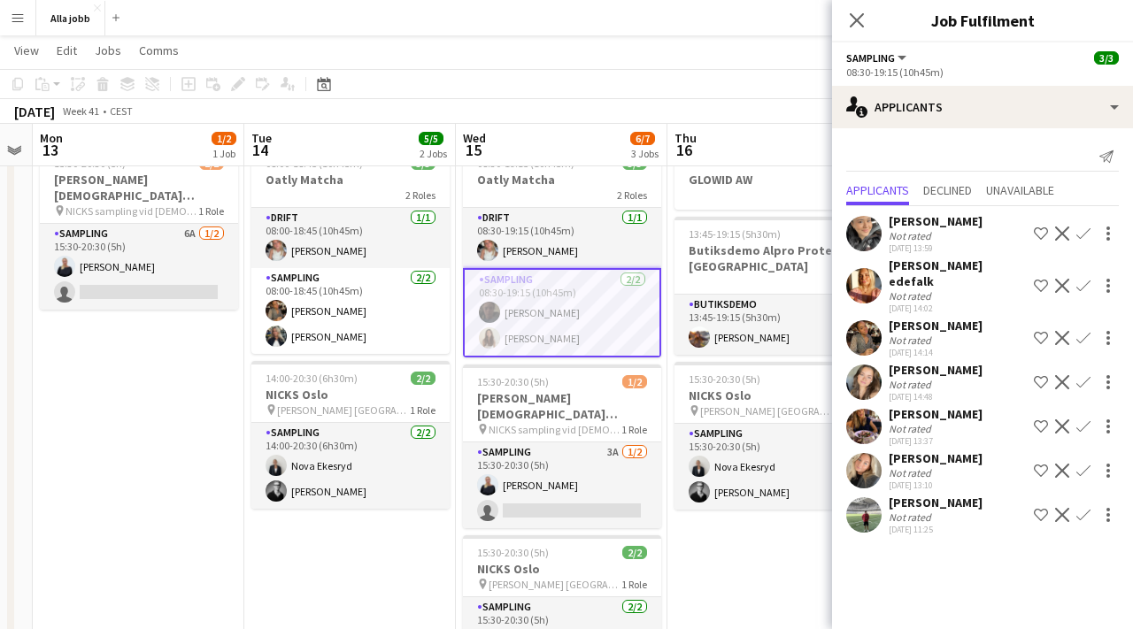
click at [859, 512] on app-user-avatar at bounding box center [863, 514] width 35 height 35
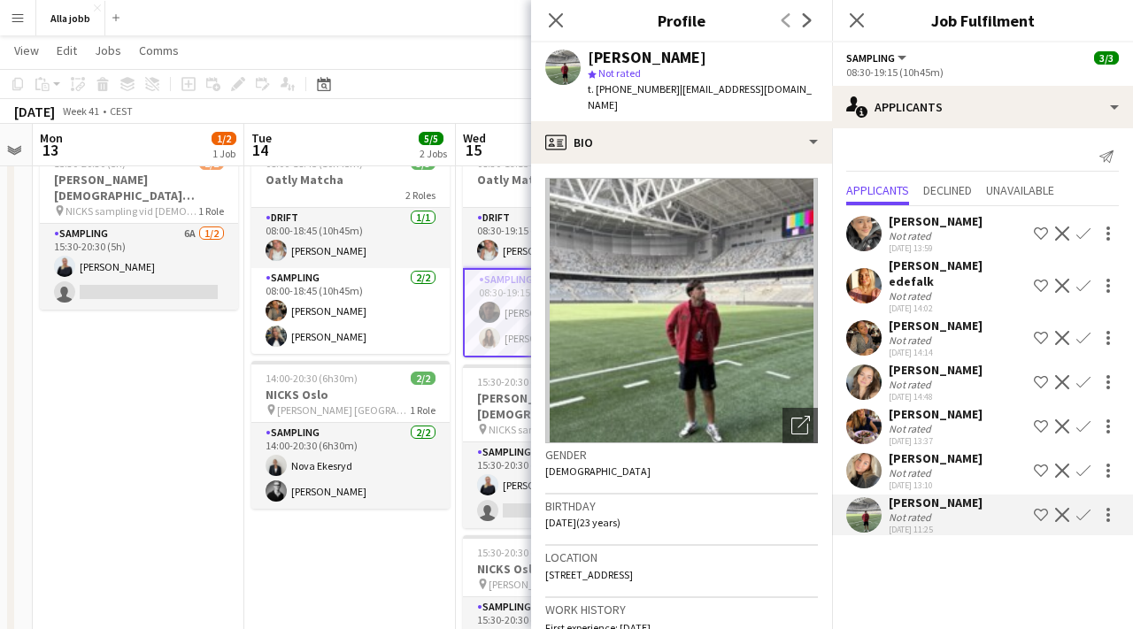
click at [906, 577] on mat-expansion-panel "users2 Applicants Send notification Applicants Declined Unavailable [PERSON_NAM…" at bounding box center [982, 378] width 301 height 501
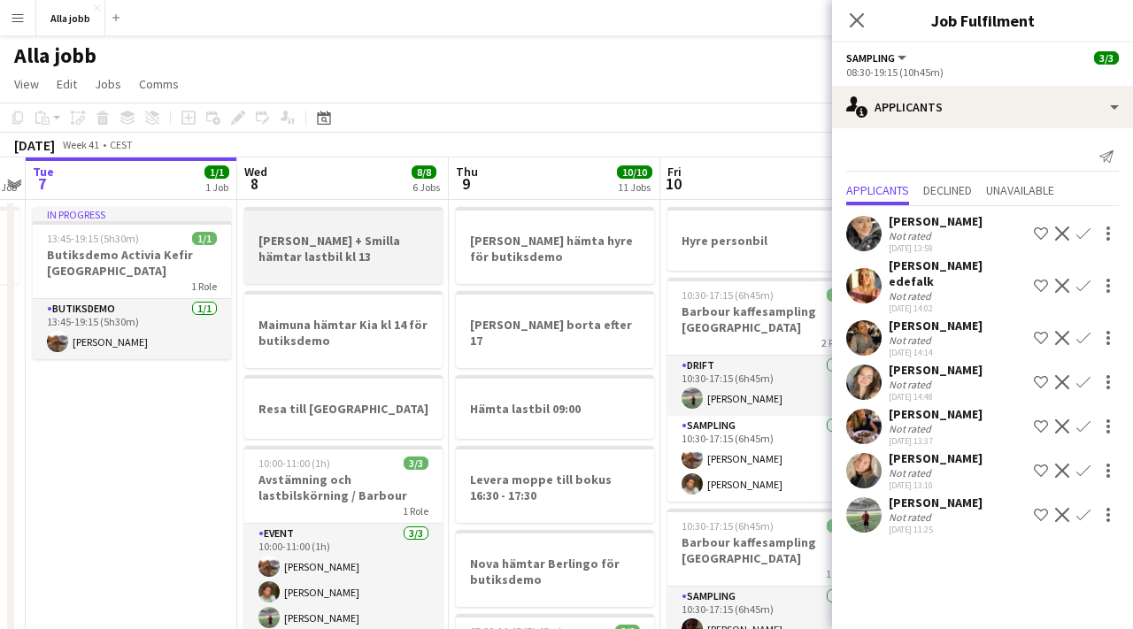
scroll to position [0, 672]
